Goal: Information Seeking & Learning: Learn about a topic

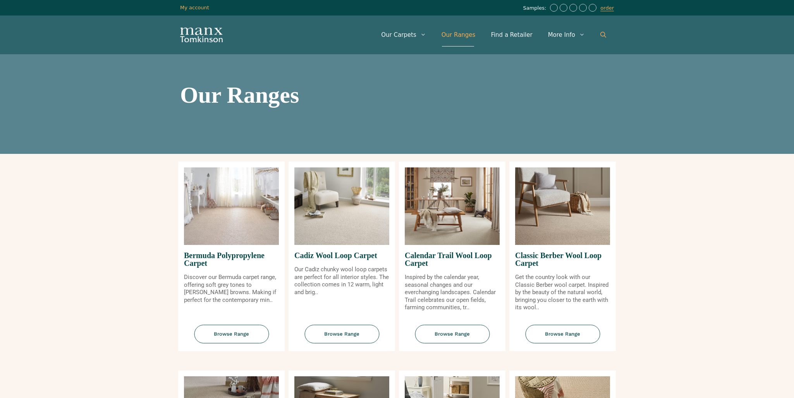
click at [606, 33] on icon "Open Search Bar" at bounding box center [604, 35] width 6 height 6
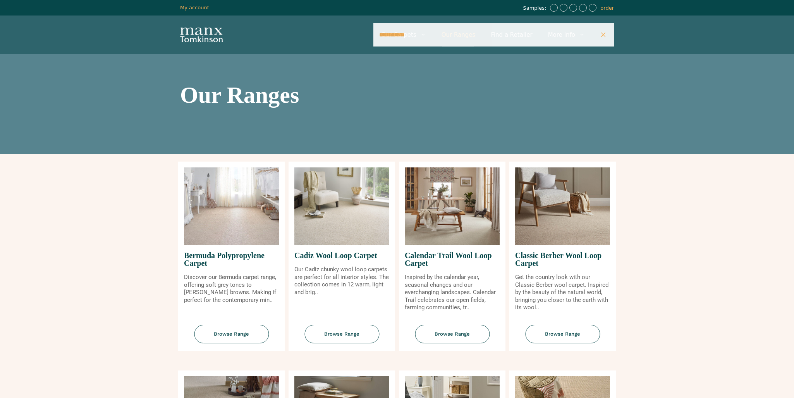
type input "**********"
